Goal: Check status: Check status

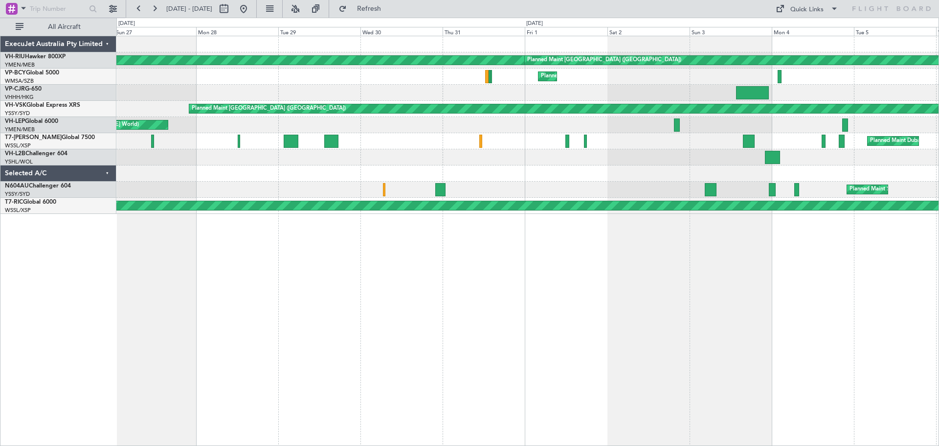
click at [422, 254] on div "Planned Maint [GEOGRAPHIC_DATA] ([GEOGRAPHIC_DATA]) Planned Maint [GEOGRAPHIC_D…" at bounding box center [527, 241] width 823 height 410
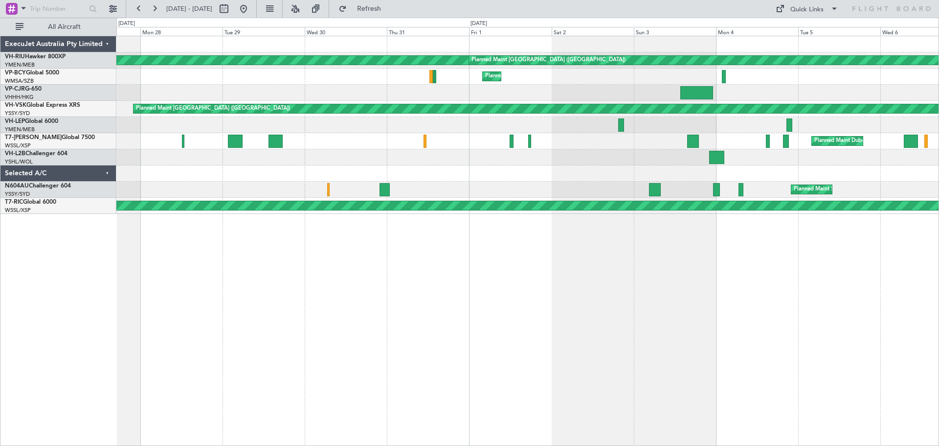
click at [747, 291] on div "Planned Maint [GEOGRAPHIC_DATA] ([GEOGRAPHIC_DATA]) Planned Maint [GEOGRAPHIC_D…" at bounding box center [527, 241] width 823 height 410
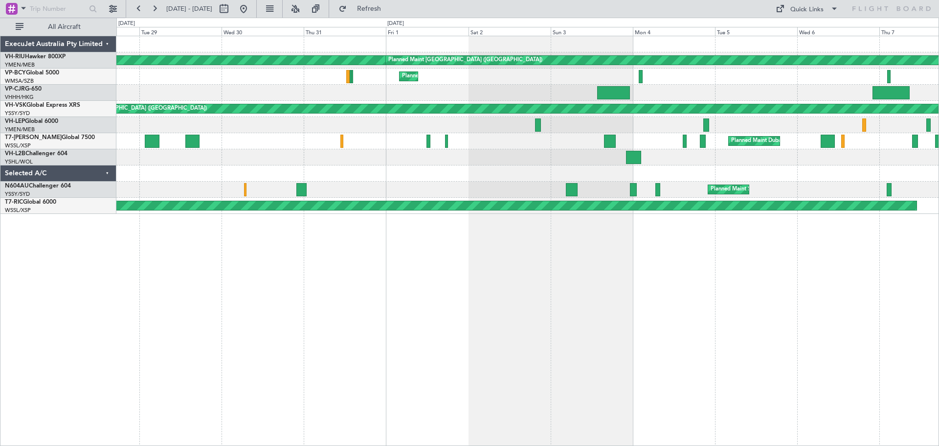
click at [730, 252] on div "Planned Maint [GEOGRAPHIC_DATA] ([GEOGRAPHIC_DATA]) Planned Maint [GEOGRAPHIC_D…" at bounding box center [527, 241] width 823 height 410
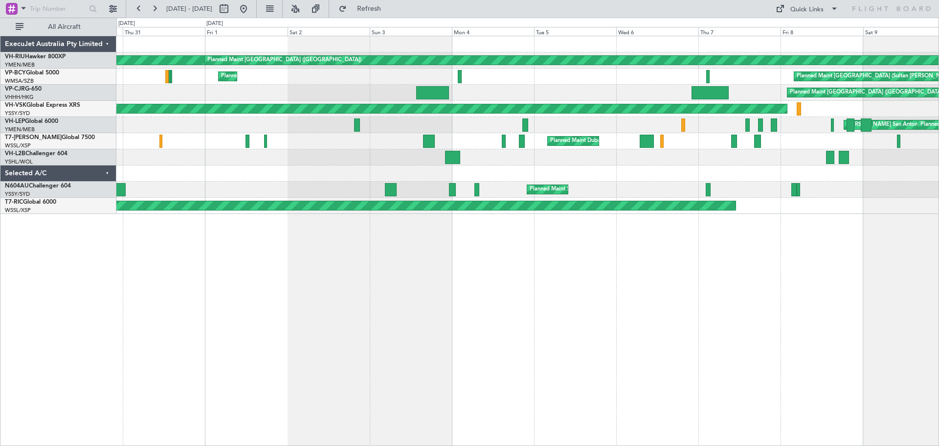
click at [548, 288] on div "Planned Maint [GEOGRAPHIC_DATA] ([GEOGRAPHIC_DATA]) Planned Maint [GEOGRAPHIC_D…" at bounding box center [527, 241] width 823 height 410
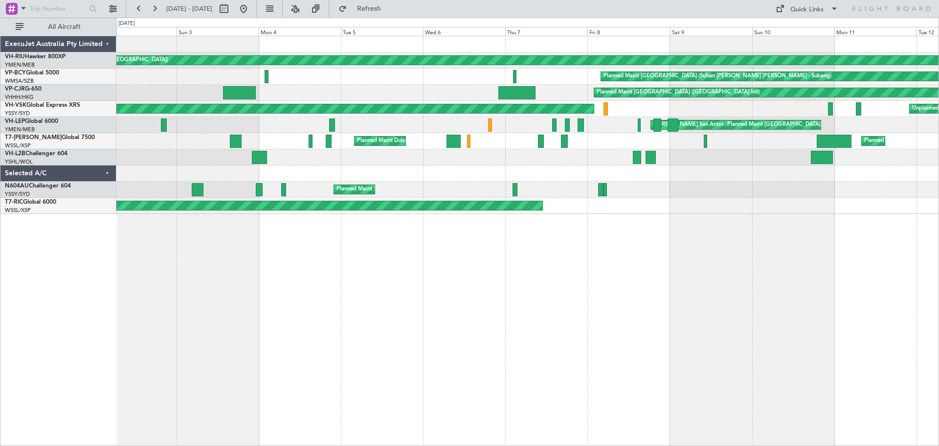
click at [630, 270] on div "Planned Maint [GEOGRAPHIC_DATA] ([GEOGRAPHIC_DATA]) Planned Maint [GEOGRAPHIC_D…" at bounding box center [527, 241] width 823 height 410
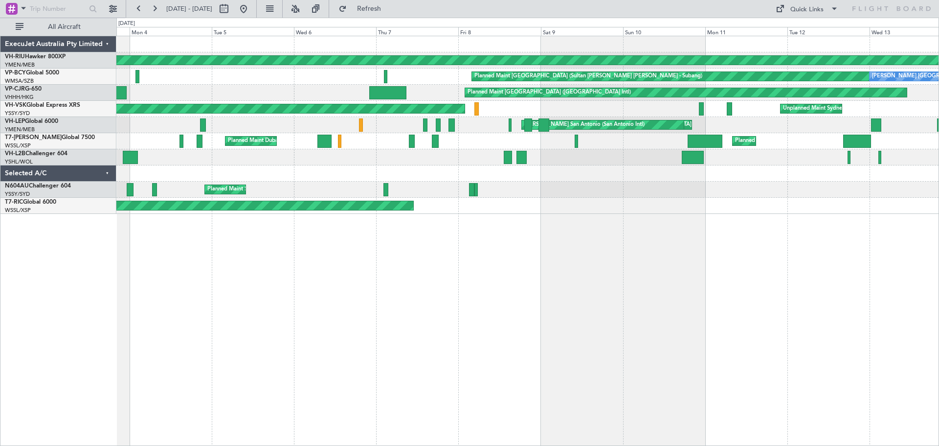
click at [462, 242] on div "Planned Maint [GEOGRAPHIC_DATA] ([GEOGRAPHIC_DATA]) Planned Maint [GEOGRAPHIC_D…" at bounding box center [527, 241] width 823 height 410
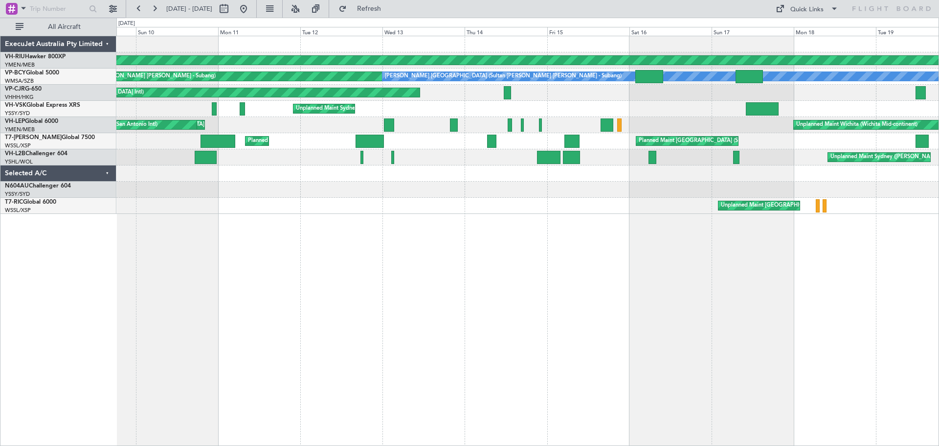
click at [540, 232] on div "Planned Maint [GEOGRAPHIC_DATA] ([GEOGRAPHIC_DATA]) Planned Maint [GEOGRAPHIC_D…" at bounding box center [527, 241] width 823 height 410
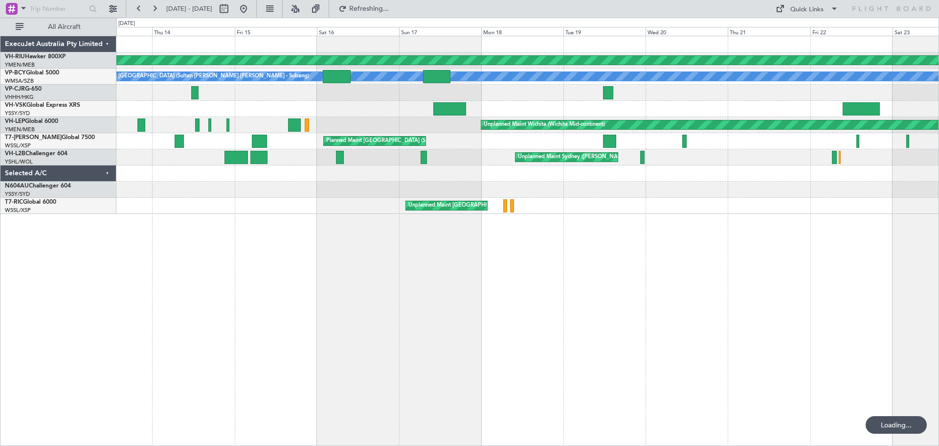
click at [506, 223] on div "Planned Maint [GEOGRAPHIC_DATA] ([GEOGRAPHIC_DATA]) Planned Maint [GEOGRAPHIC_D…" at bounding box center [527, 241] width 823 height 410
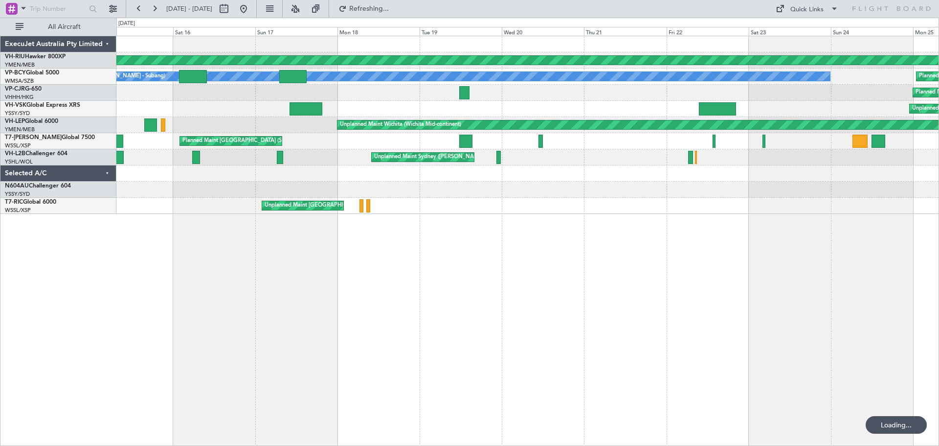
click at [472, 234] on div "Planned Maint [GEOGRAPHIC_DATA] ([GEOGRAPHIC_DATA]) Planned Maint [GEOGRAPHIC_D…" at bounding box center [527, 241] width 823 height 410
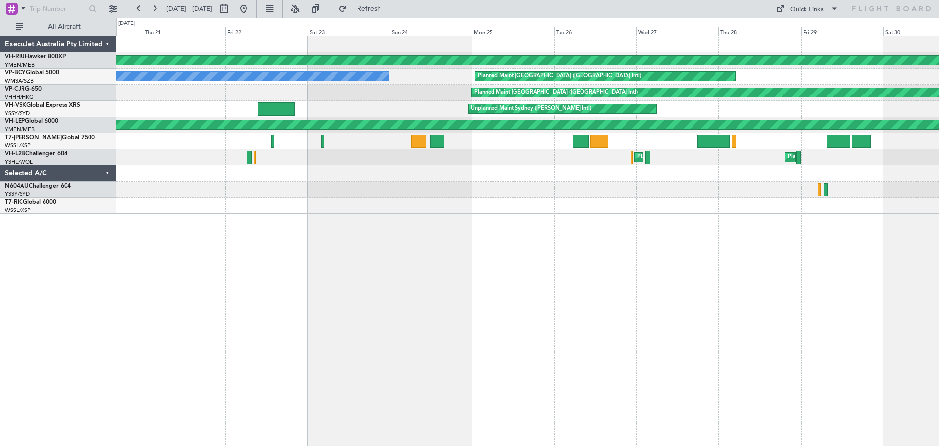
click at [463, 223] on div "Planned Maint [GEOGRAPHIC_DATA] ([GEOGRAPHIC_DATA]) Planned Maint [GEOGRAPHIC_D…" at bounding box center [527, 241] width 823 height 410
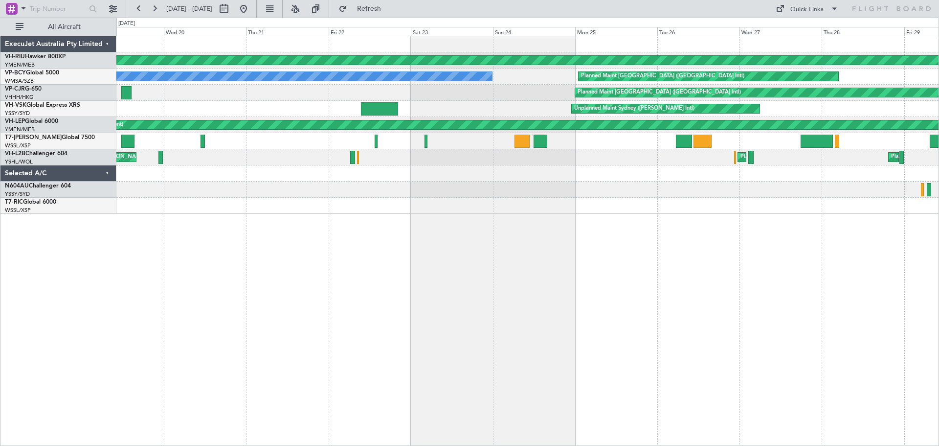
click at [774, 282] on div "Planned Maint [GEOGRAPHIC_DATA] ([GEOGRAPHIC_DATA]) Planned Maint [GEOGRAPHIC_D…" at bounding box center [527, 241] width 823 height 410
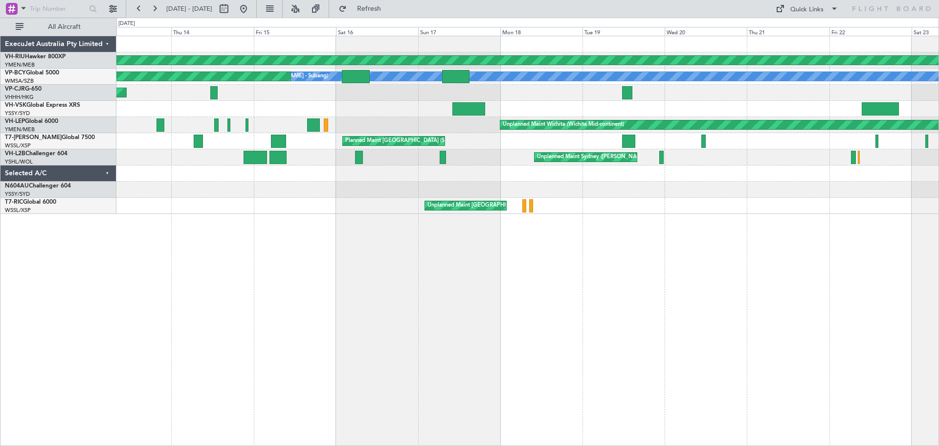
click at [871, 218] on div "Planned Maint [GEOGRAPHIC_DATA] ([GEOGRAPHIC_DATA]) [PERSON_NAME] (Sultan [PERS…" at bounding box center [527, 241] width 823 height 410
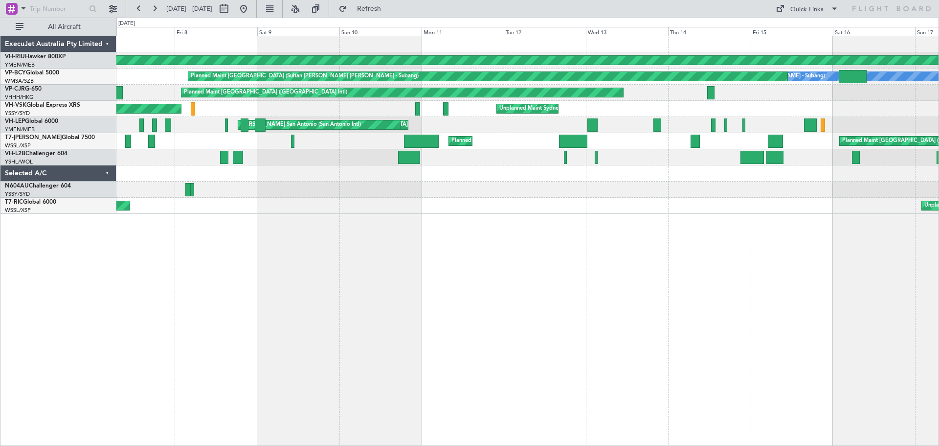
click at [809, 234] on div "Planned Maint [GEOGRAPHIC_DATA] ([GEOGRAPHIC_DATA]) [PERSON_NAME] (Sultan [PERS…" at bounding box center [527, 241] width 823 height 410
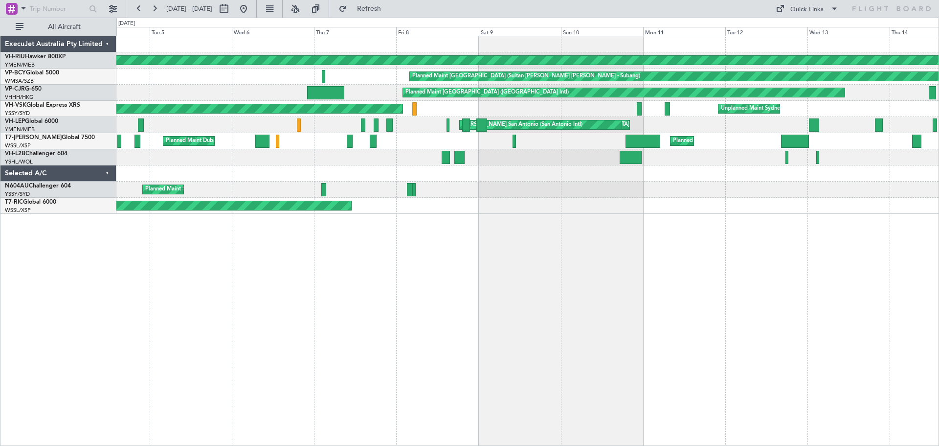
click at [648, 248] on div "Planned Maint [GEOGRAPHIC_DATA] ([GEOGRAPHIC_DATA]) [PERSON_NAME] (Sultan [PERS…" at bounding box center [527, 241] width 823 height 410
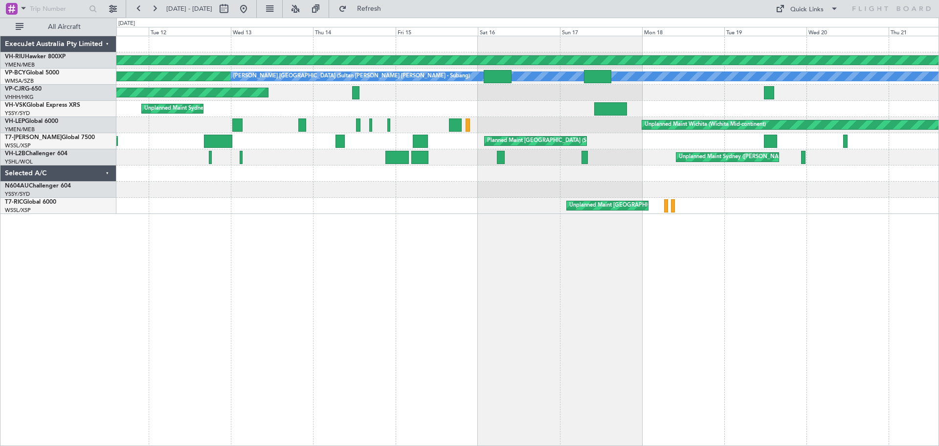
click at [225, 212] on div "Planned Maint [GEOGRAPHIC_DATA] ([GEOGRAPHIC_DATA]) Planned Maint [GEOGRAPHIC_D…" at bounding box center [527, 241] width 823 height 410
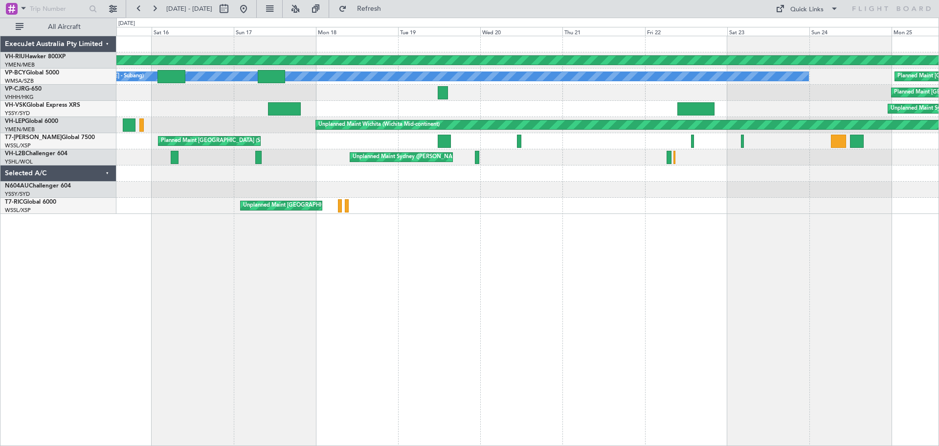
click at [438, 258] on div "Planned Maint [GEOGRAPHIC_DATA] ([GEOGRAPHIC_DATA]) [PERSON_NAME] (Sultan [PERS…" at bounding box center [527, 241] width 823 height 410
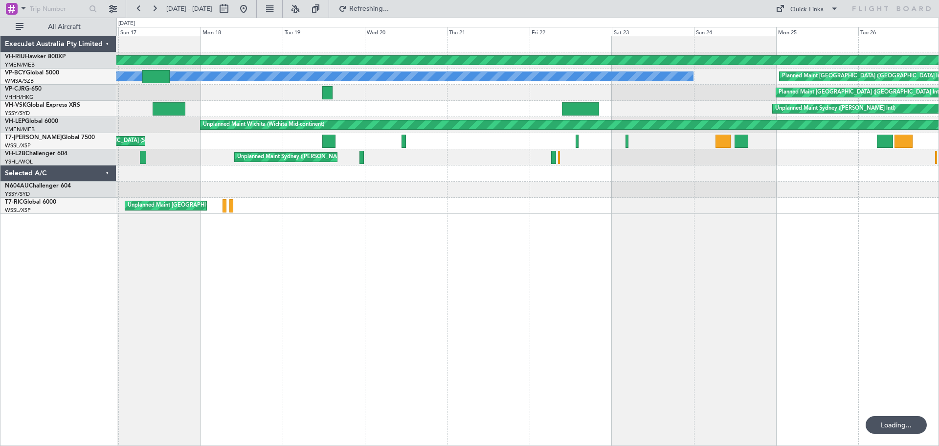
click at [284, 194] on div "Planned Maint [GEOGRAPHIC_DATA] ([GEOGRAPHIC_DATA]) [PERSON_NAME] (Sultan [PERS…" at bounding box center [527, 241] width 823 height 410
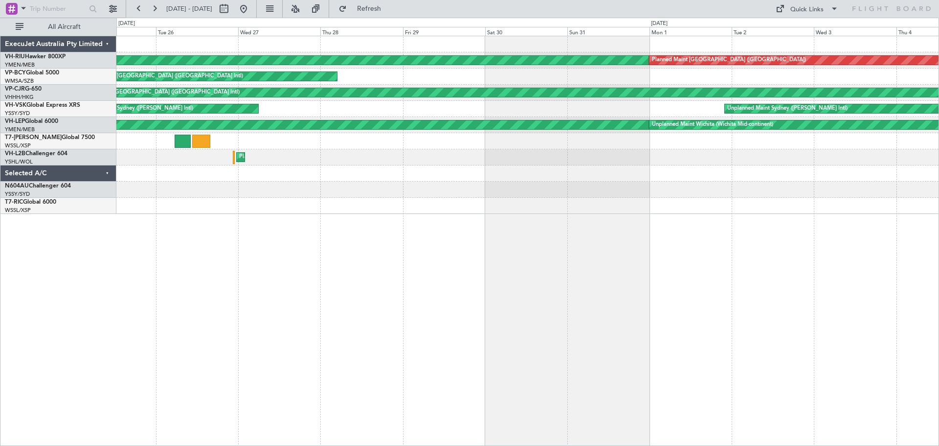
click at [331, 197] on div "Planned Maint [GEOGRAPHIC_DATA] ([GEOGRAPHIC_DATA]) Planned Maint [GEOGRAPHIC_D…" at bounding box center [527, 241] width 823 height 410
